Goal: Information Seeking & Learning: Understand process/instructions

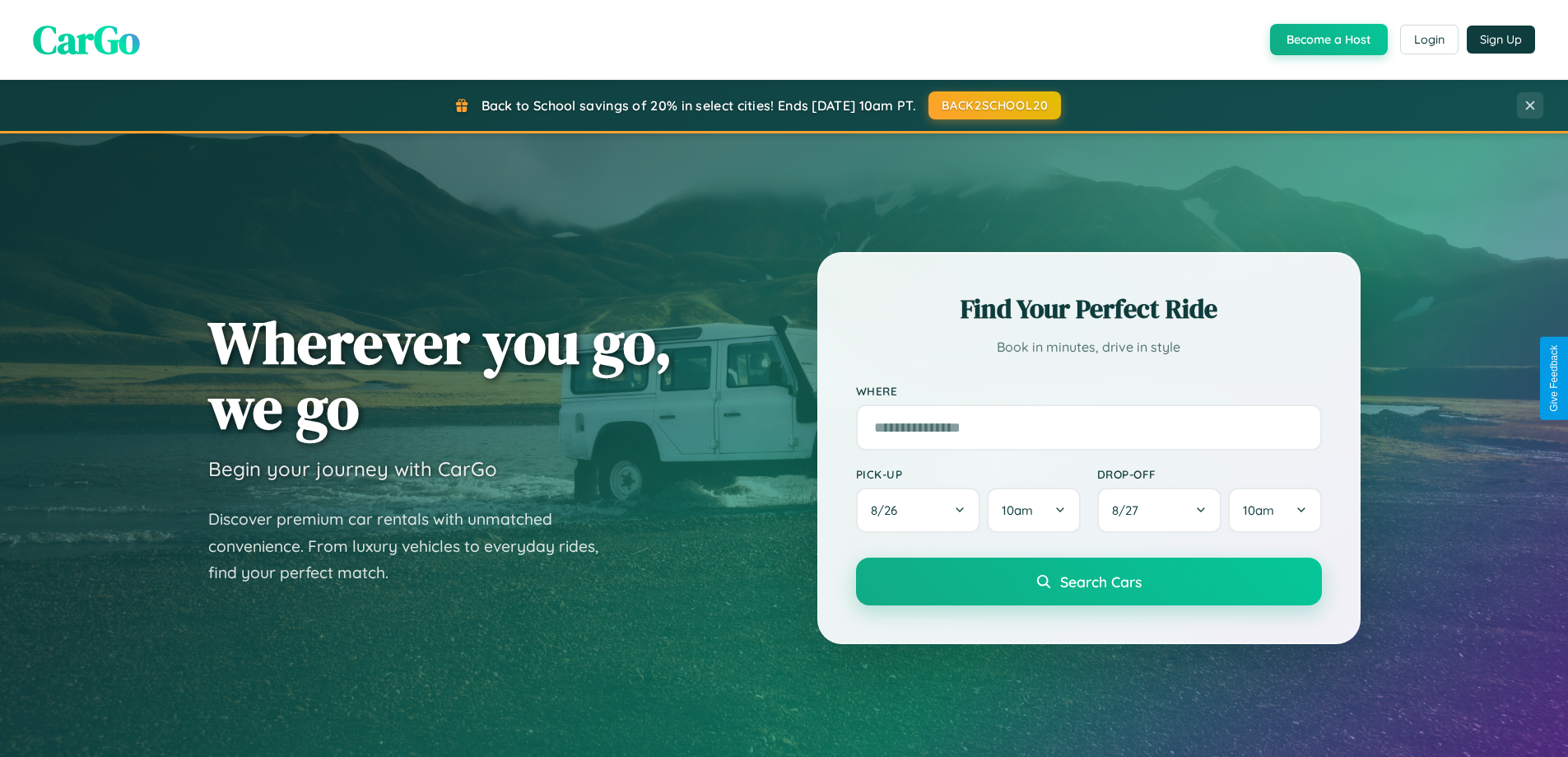
scroll to position [709, 0]
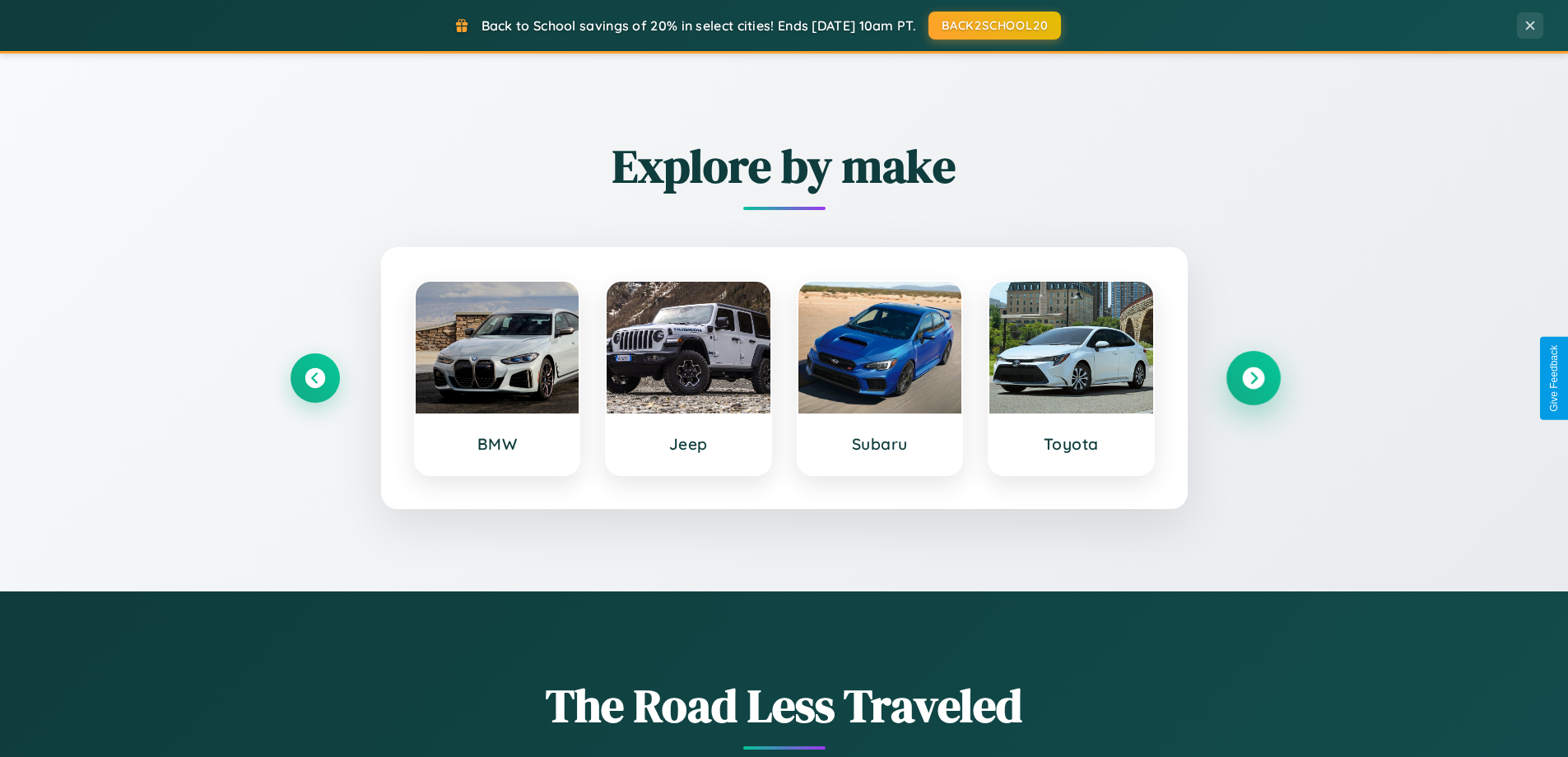
click at [1252, 378] on icon at bounding box center [1252, 378] width 22 height 23
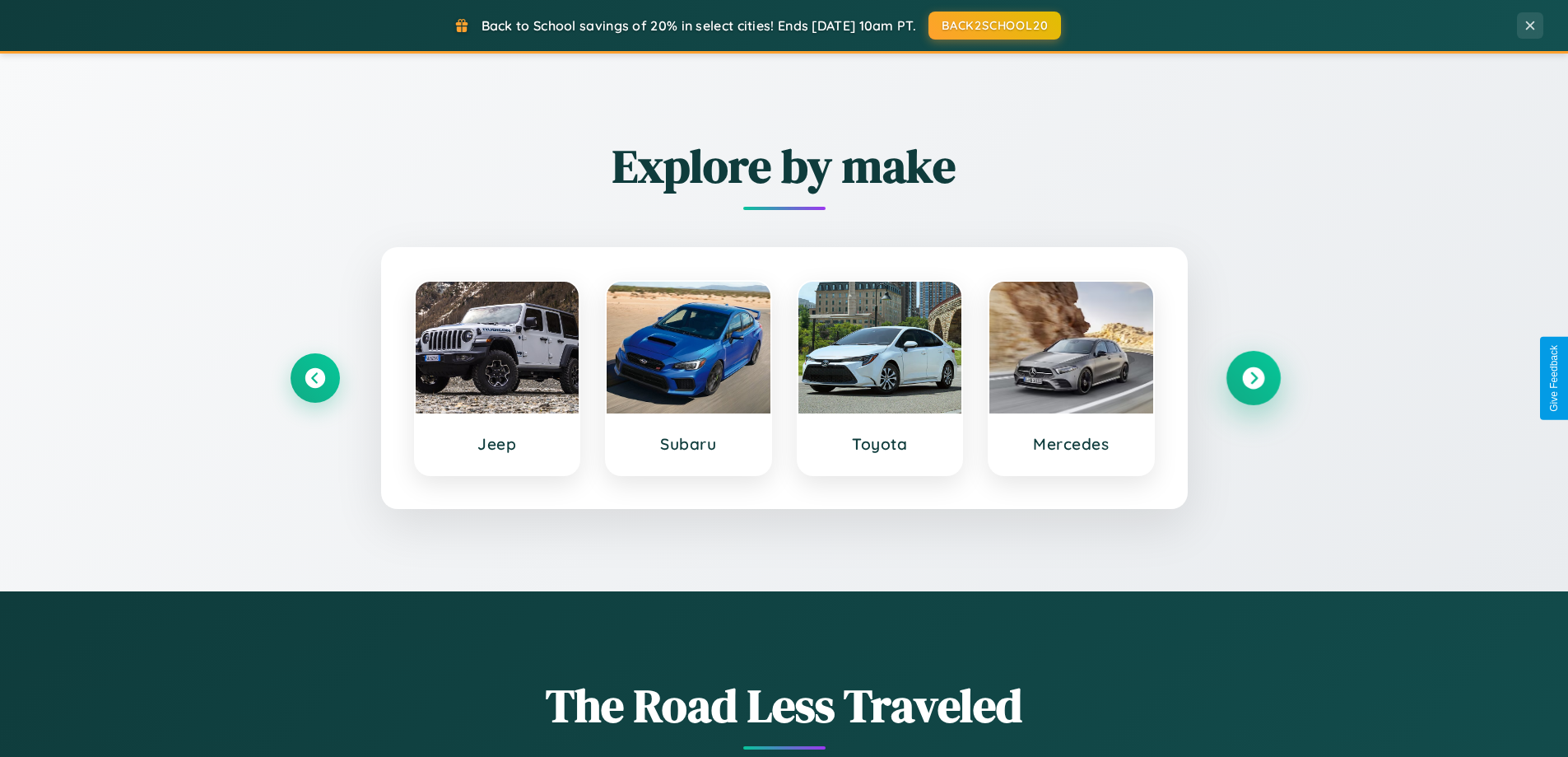
click at [1252, 378] on icon at bounding box center [1252, 378] width 22 height 23
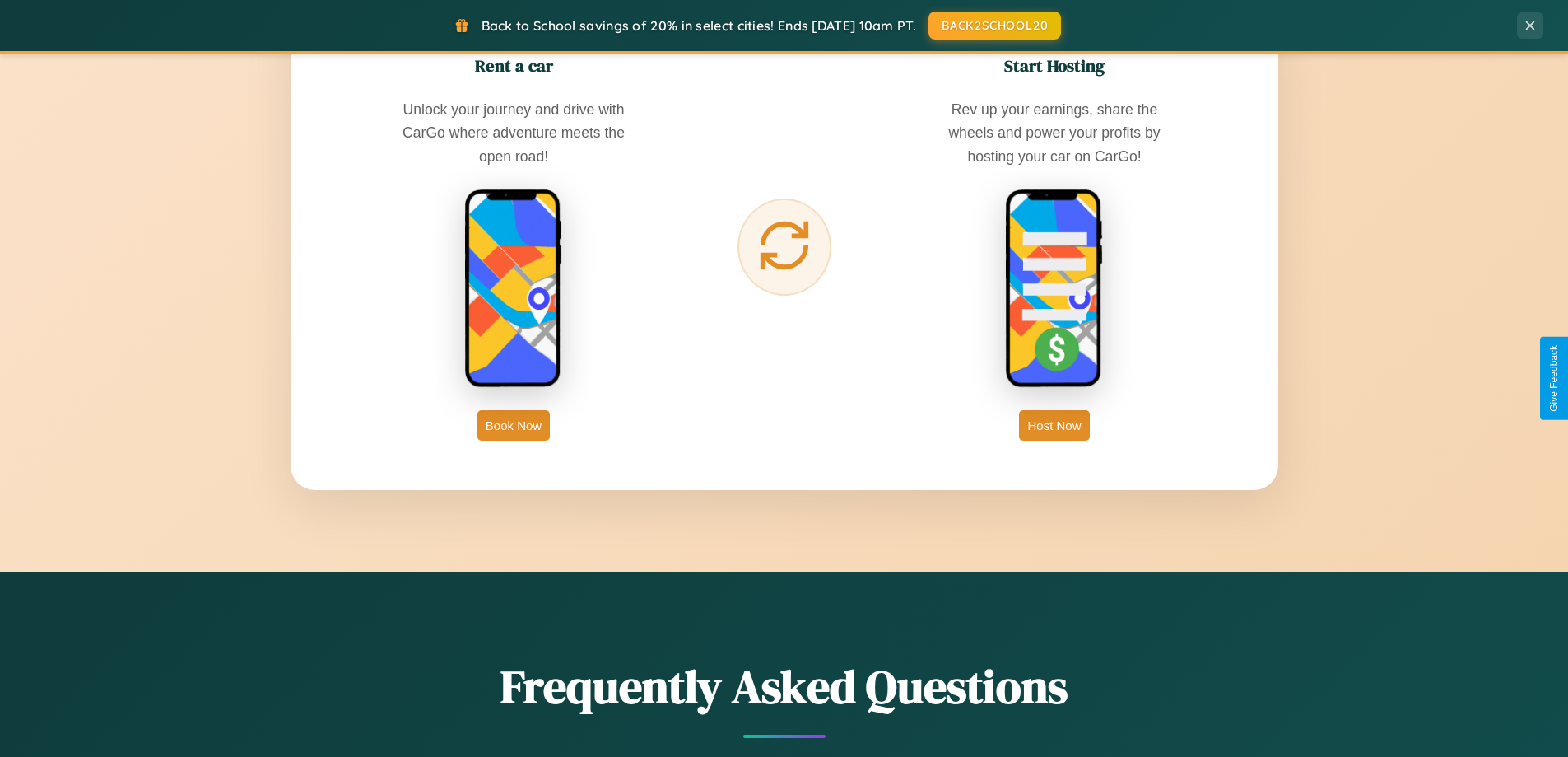
scroll to position [3169, 0]
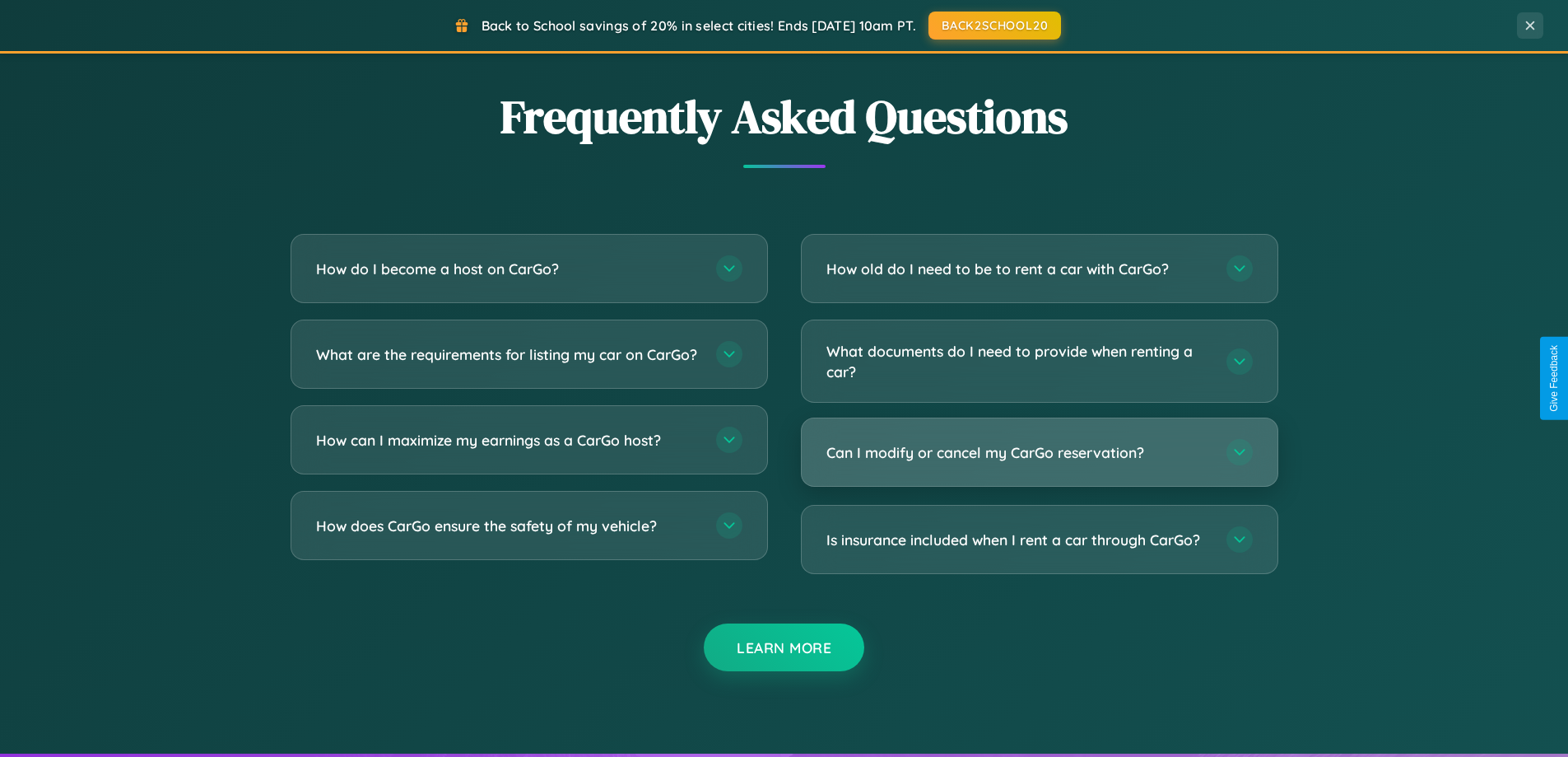
click at [1038, 454] on h3 "Can I modify or cancel my CarGo reservation?" at bounding box center [1018, 452] width 383 height 21
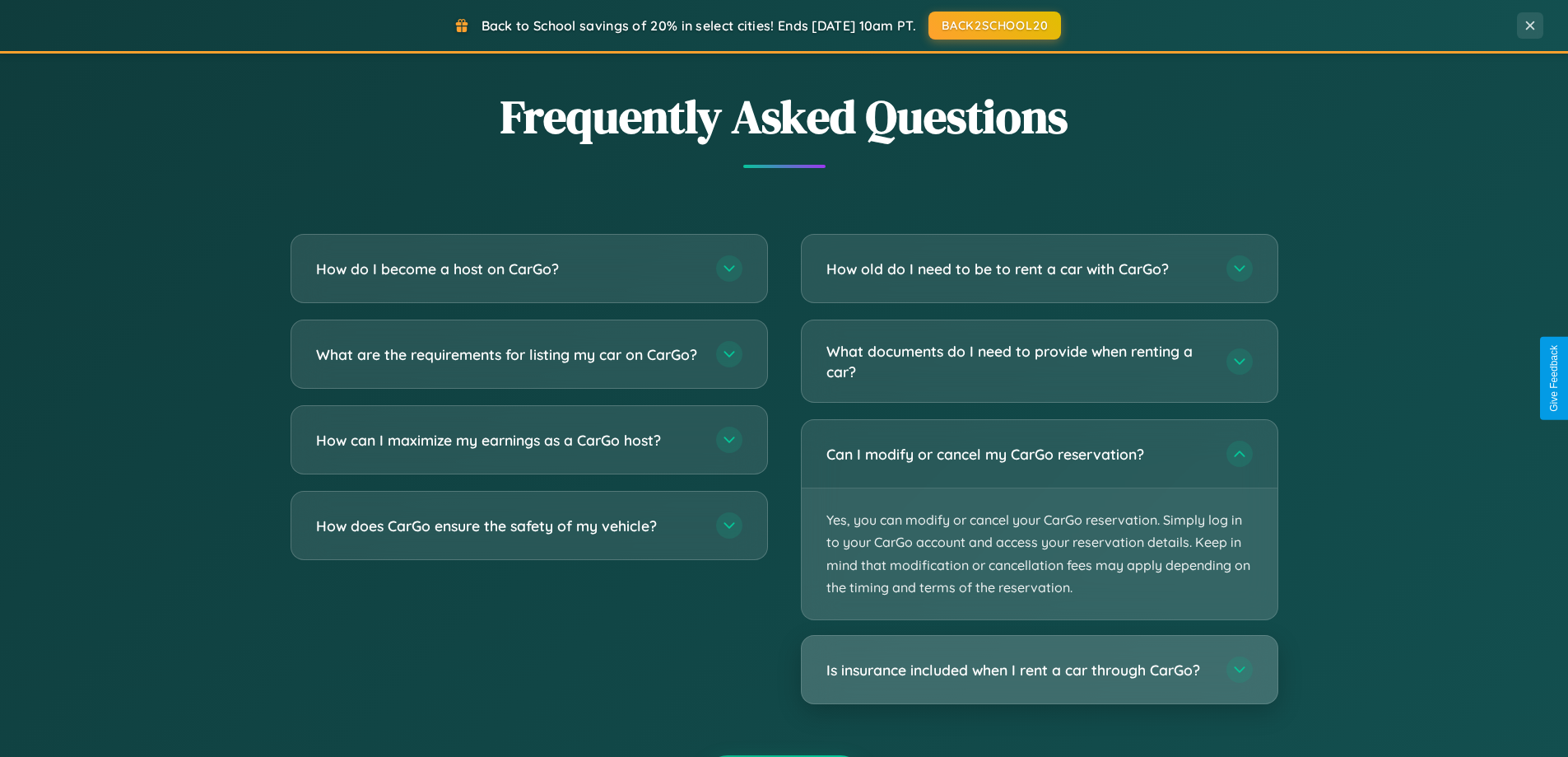
click at [1038, 669] on h3 "Is insurance included when I rent a car through CarGo?" at bounding box center [1018, 669] width 383 height 21
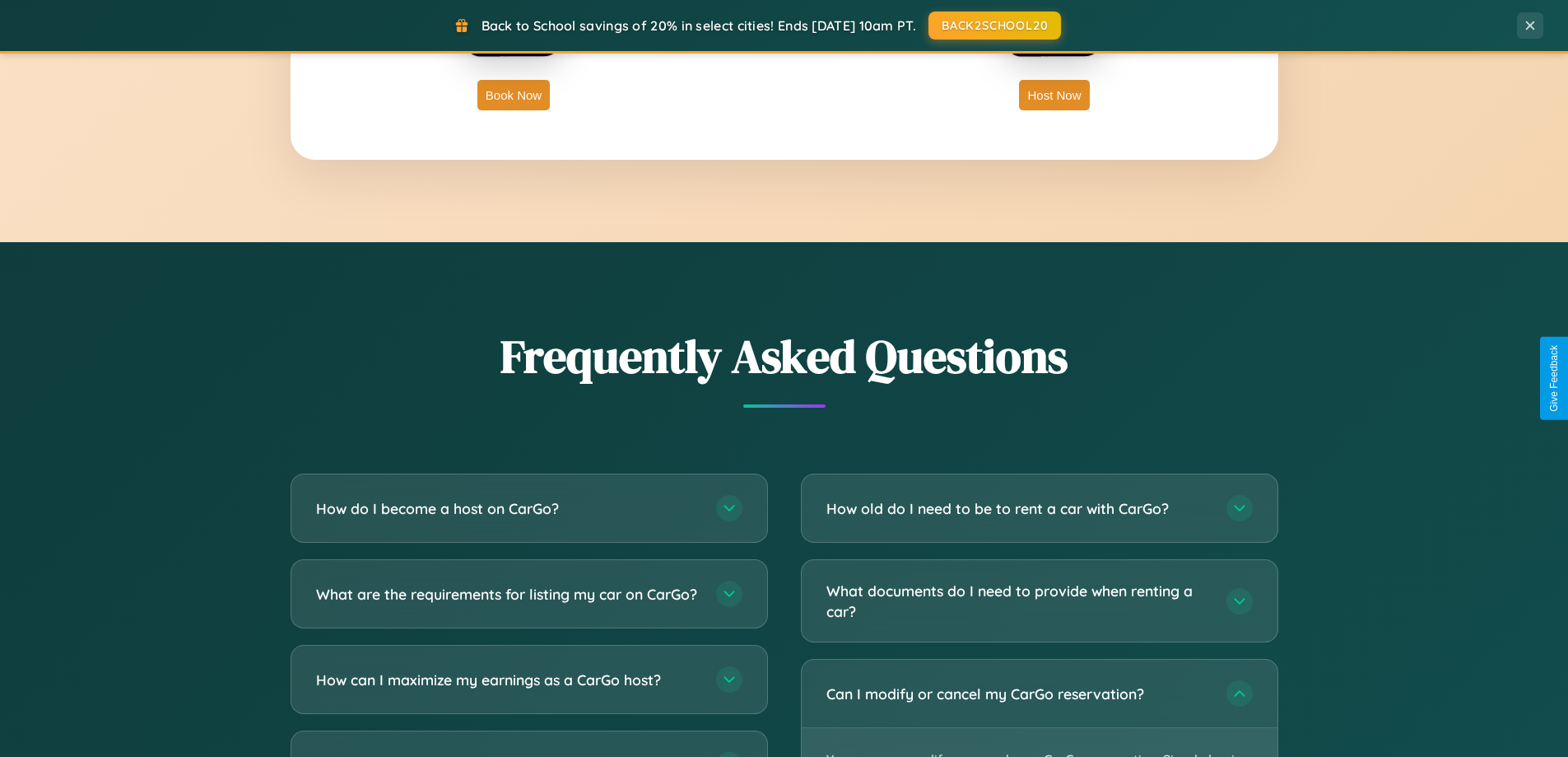
scroll to position [2645, 0]
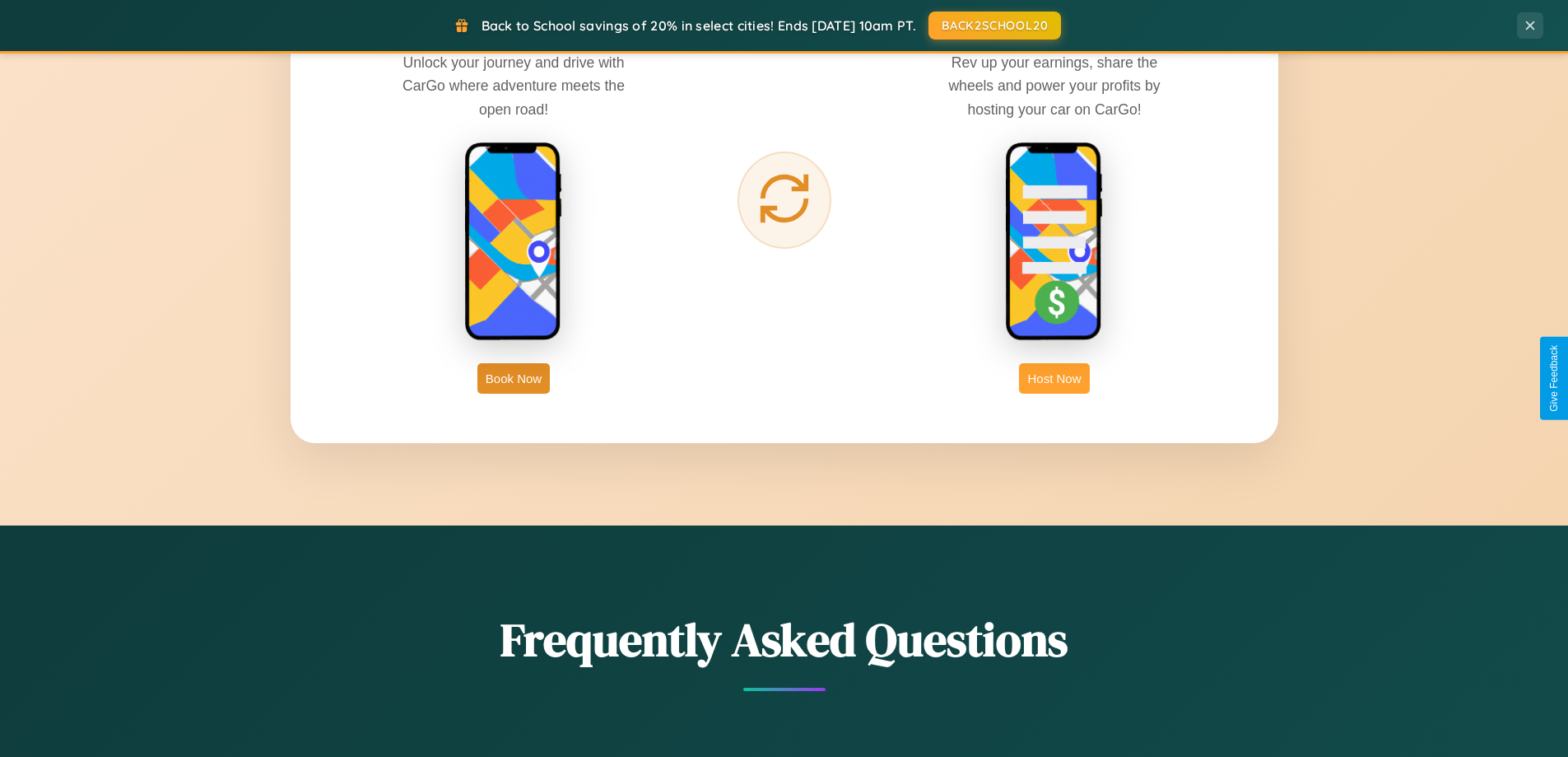
click at [1054, 378] on button "Host Now" at bounding box center [1054, 378] width 70 height 31
